Goal: Transaction & Acquisition: Purchase product/service

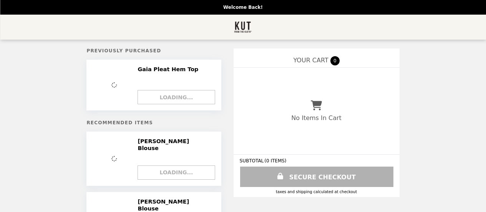
select select "**********"
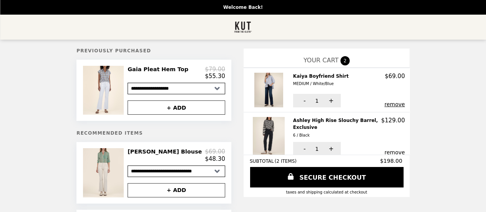
scroll to position [2, 0]
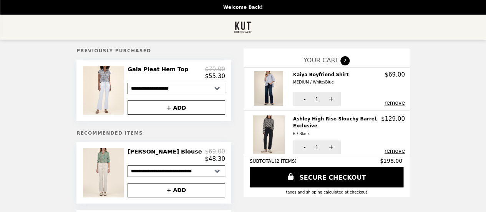
click at [388, 101] on button "remove" at bounding box center [395, 103] width 20 height 6
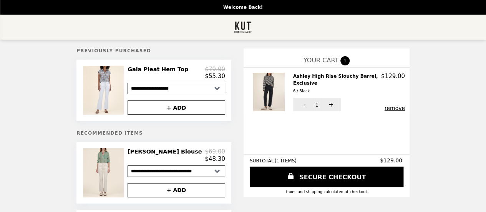
scroll to position [0, 0]
click at [385, 105] on button "remove" at bounding box center [395, 108] width 20 height 6
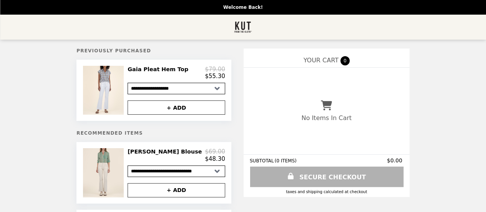
click at [240, 27] on img "Main" at bounding box center [243, 27] width 18 height 16
